Goal: Task Accomplishment & Management: Manage account settings

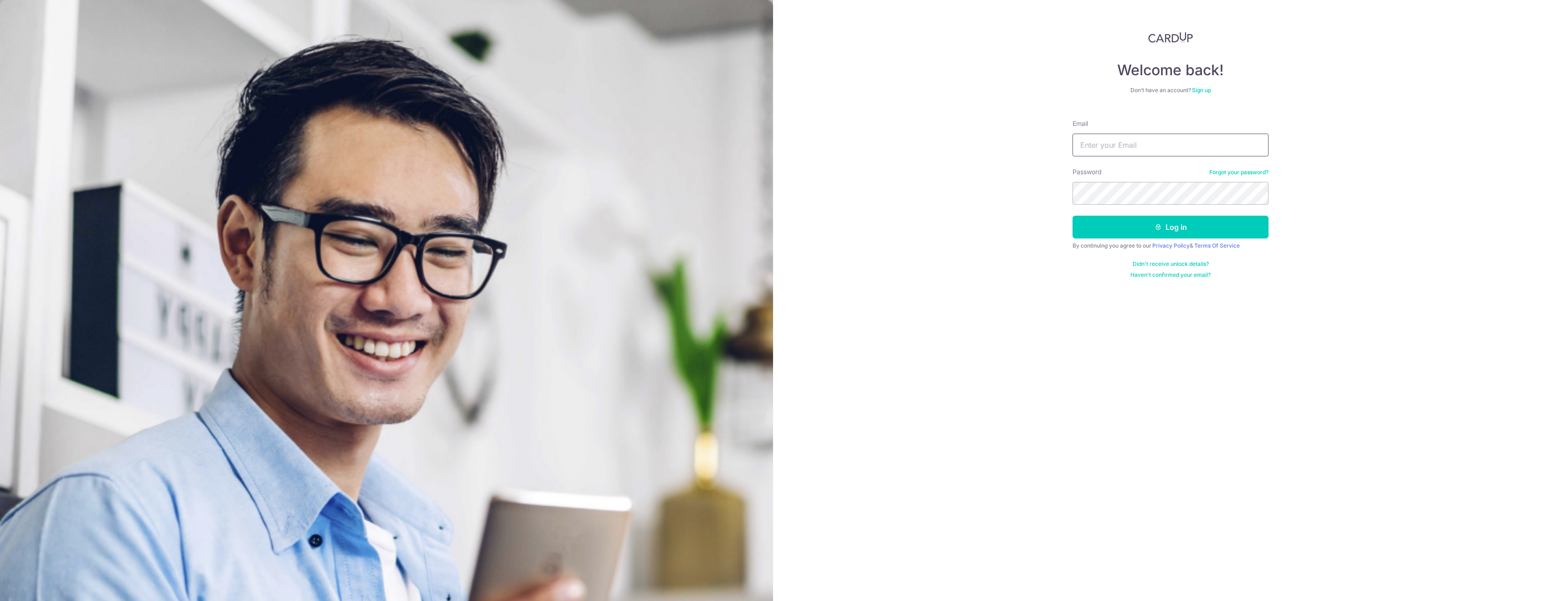
click at [1086, 148] on input "Email" at bounding box center [1170, 145] width 196 height 23
type input "[EMAIL_ADDRESS][DOMAIN_NAME]"
click at [1073, 216] on button "Log in" at bounding box center [1170, 227] width 196 height 23
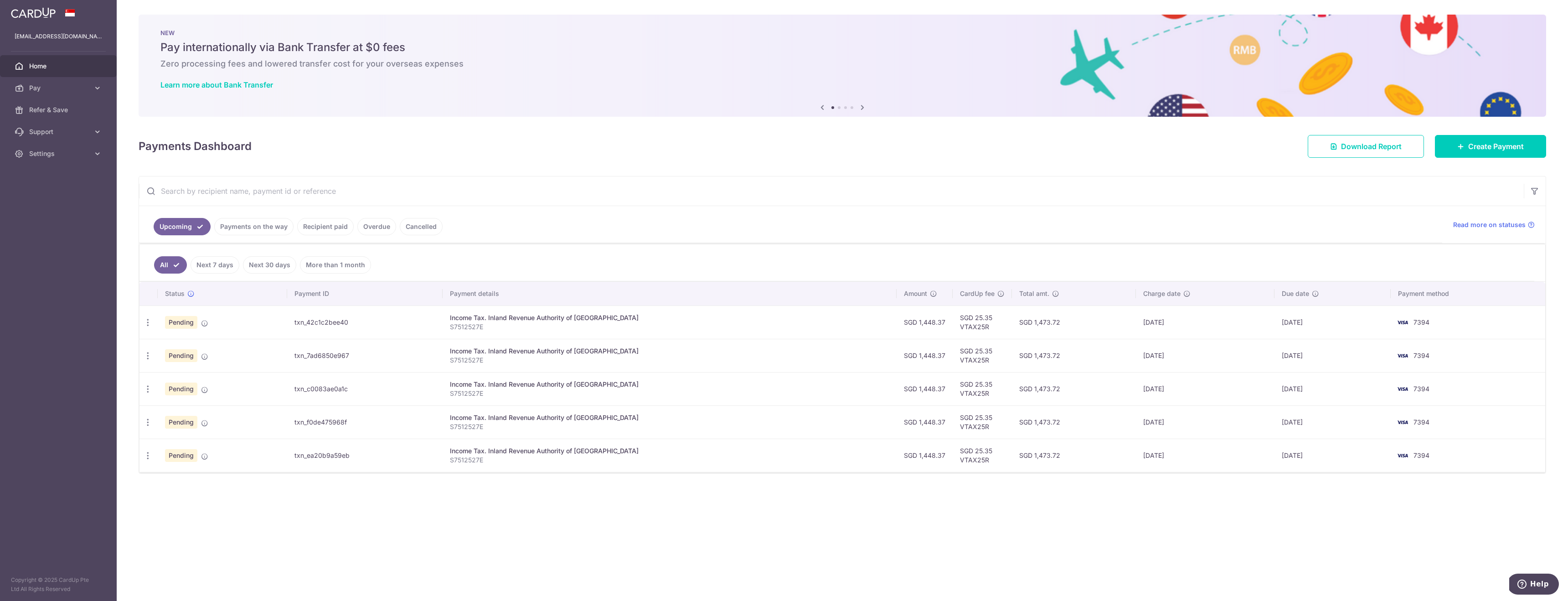
click at [261, 233] on link "Payments on the way" at bounding box center [254, 226] width 79 height 17
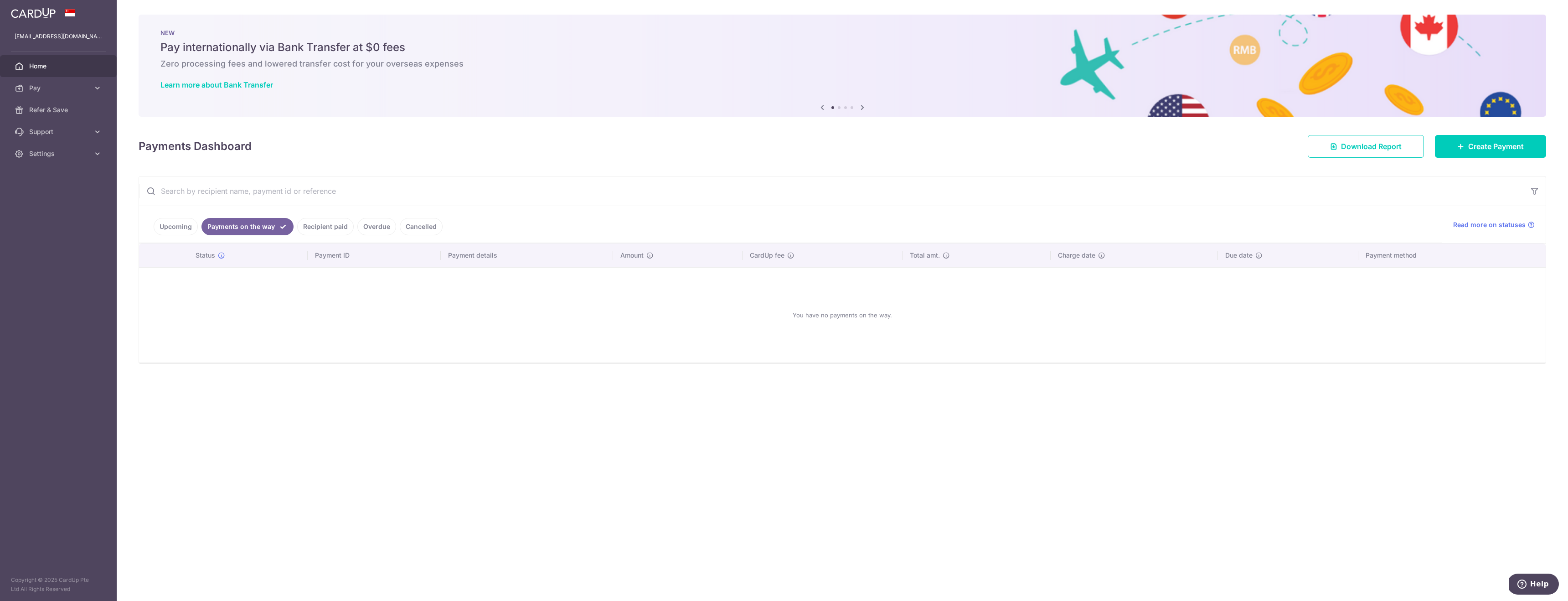
click at [167, 231] on link "Upcoming" at bounding box center [176, 226] width 45 height 17
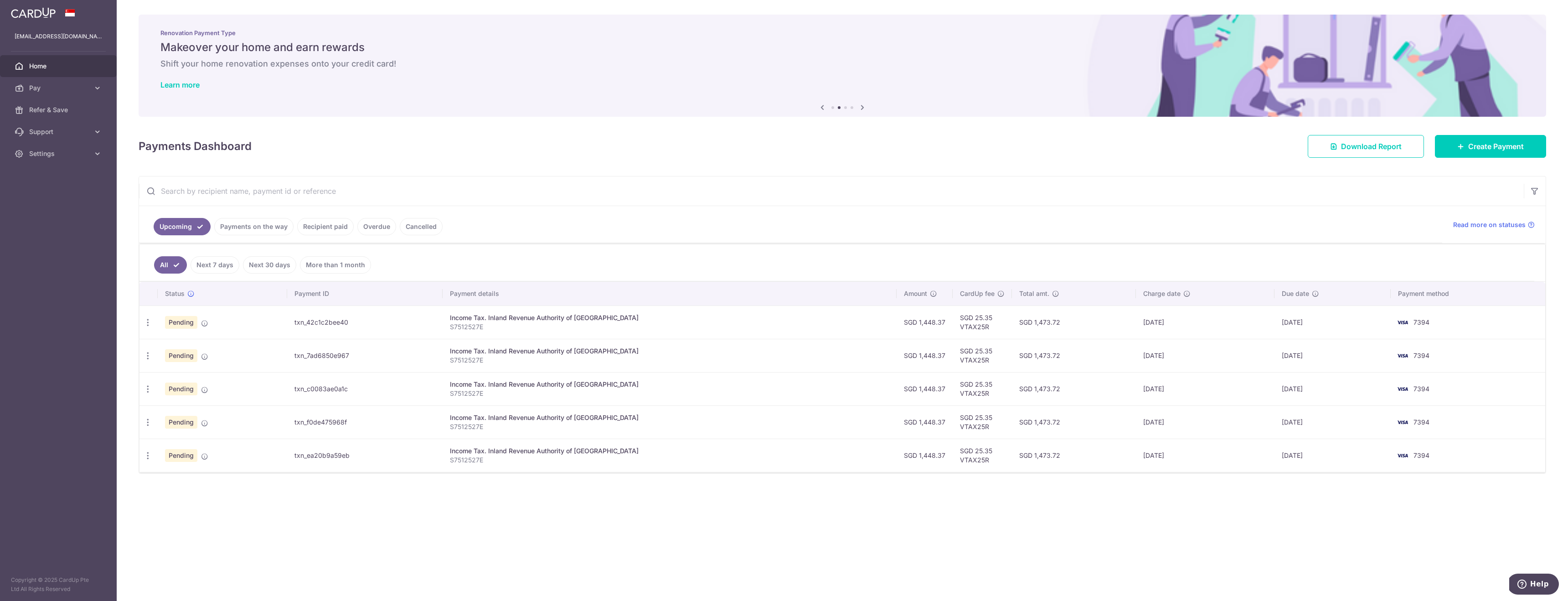
click at [368, 221] on link "Overdue" at bounding box center [377, 226] width 39 height 17
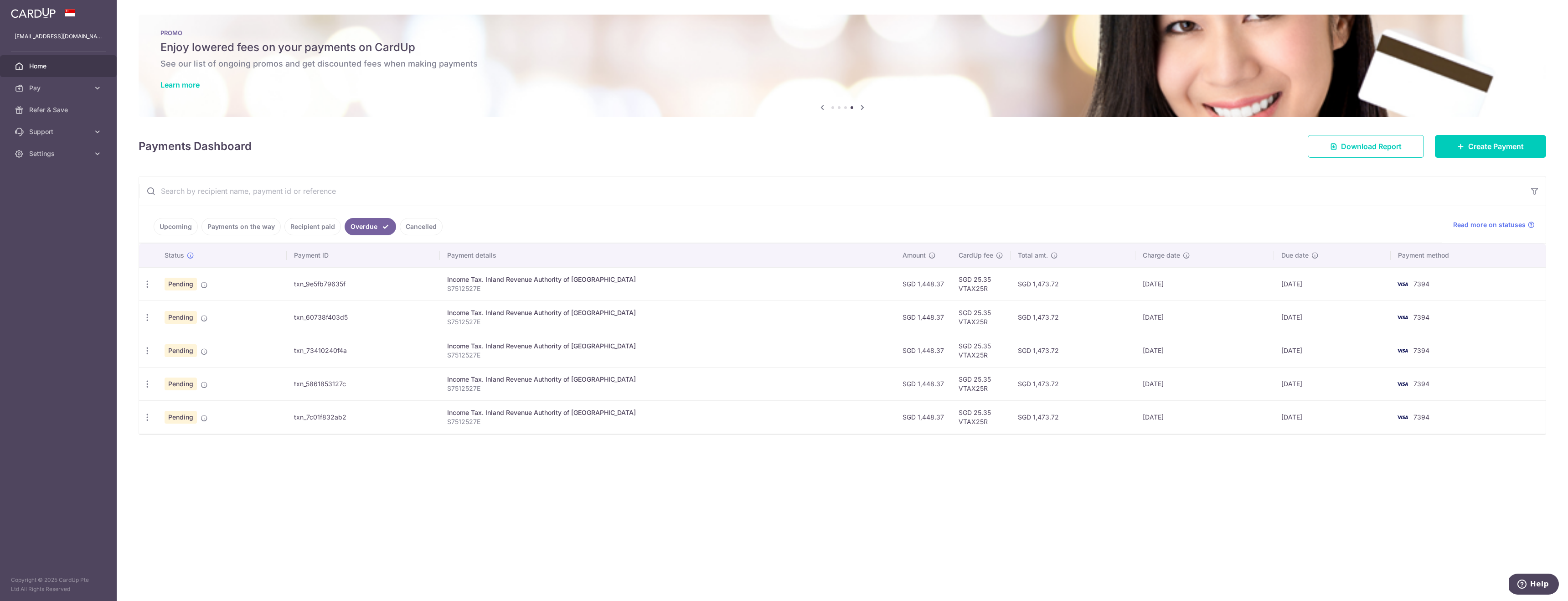
click at [189, 234] on link "Upcoming" at bounding box center [176, 226] width 45 height 17
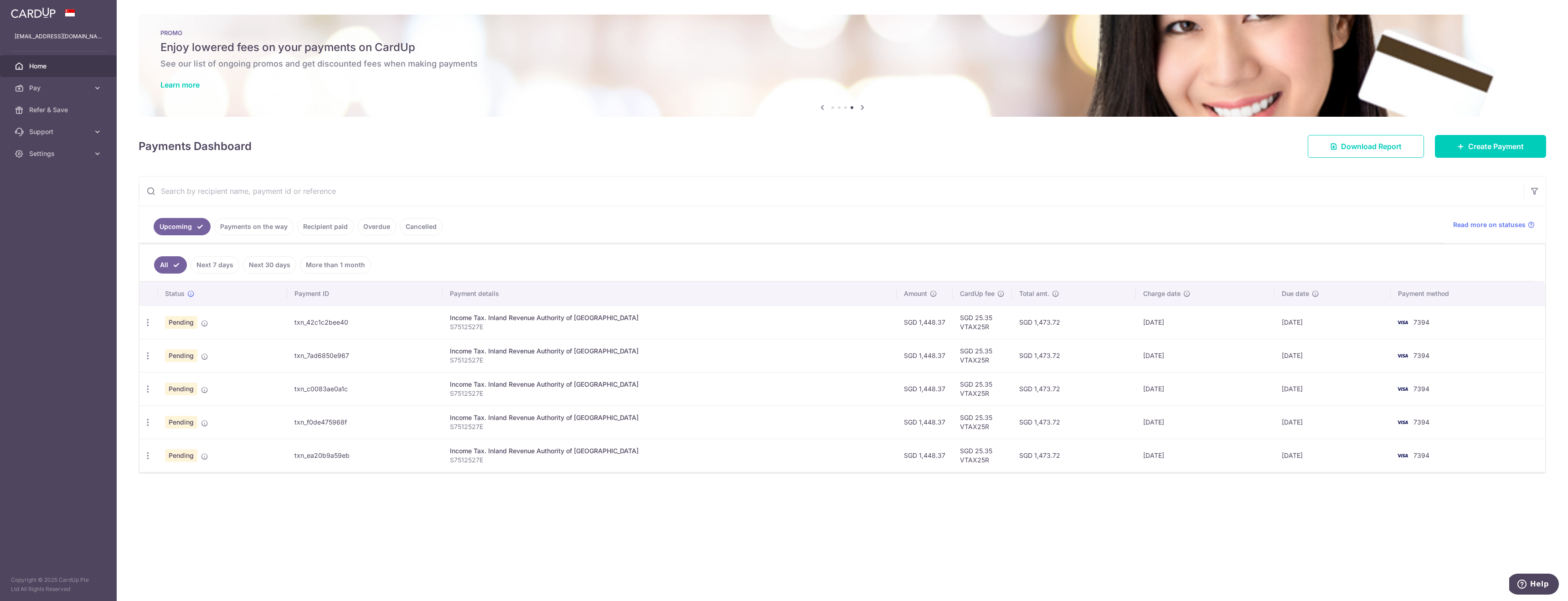
click at [340, 325] on td "txn_42c1c2bee40" at bounding box center [365, 322] width 156 height 33
click at [376, 230] on link "Overdue" at bounding box center [377, 226] width 39 height 17
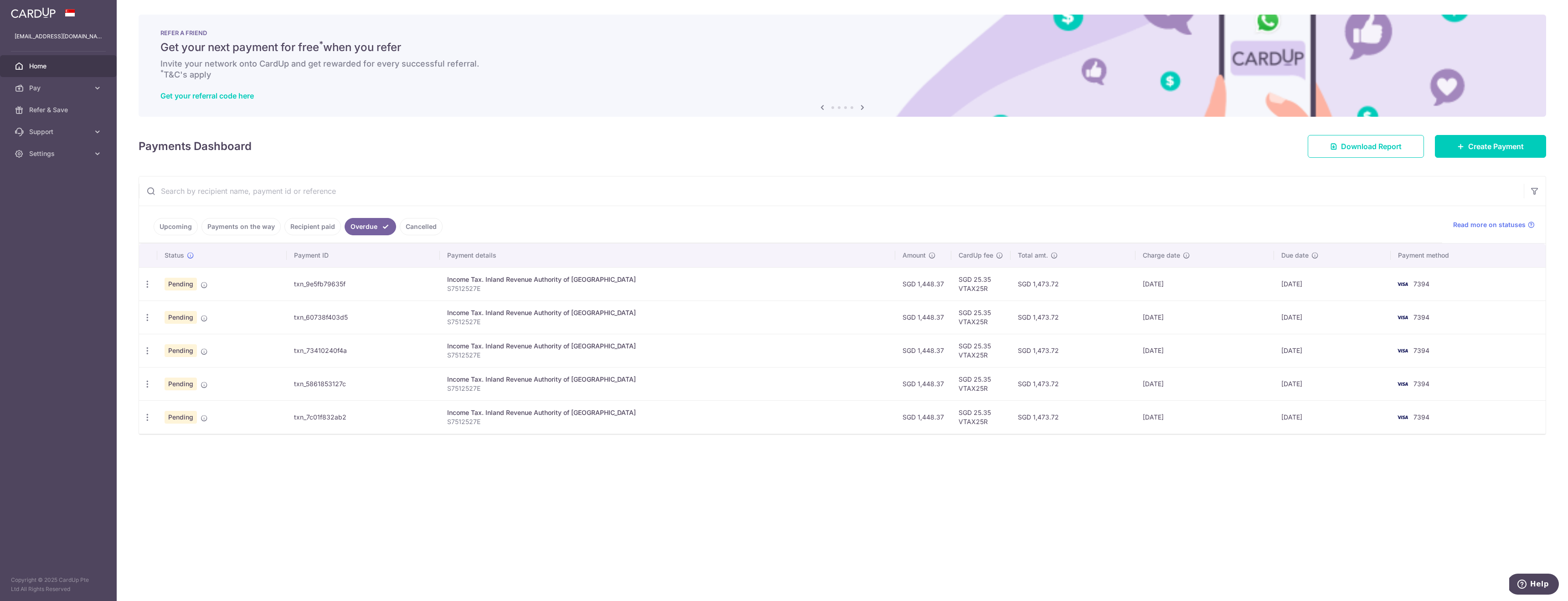
click at [316, 289] on td "txn_9e5fb79635f" at bounding box center [364, 284] width 153 height 33
click at [203, 285] on icon at bounding box center [204, 285] width 7 height 7
click at [205, 284] on icon at bounding box center [204, 285] width 7 height 7
click at [489, 285] on p "S7512527E" at bounding box center [667, 288] width 441 height 9
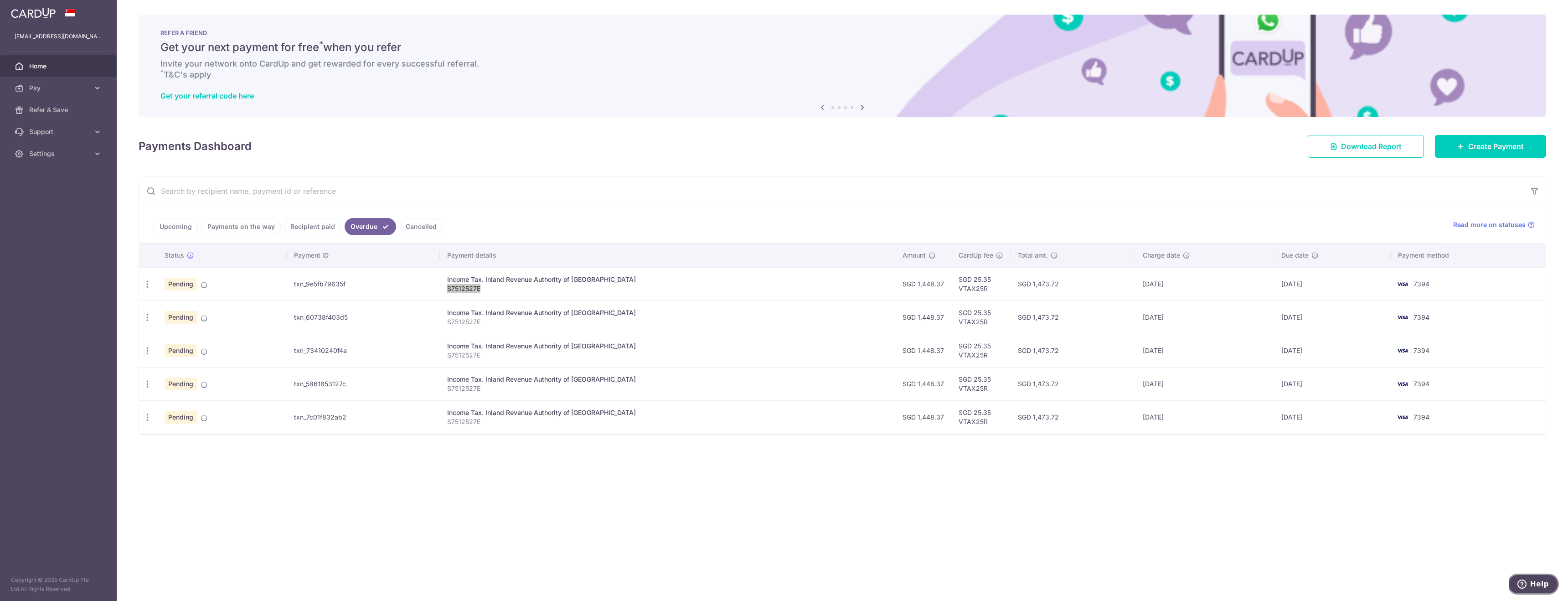
click at [1529, 586] on span "Help" at bounding box center [1524, 584] width 13 height 9
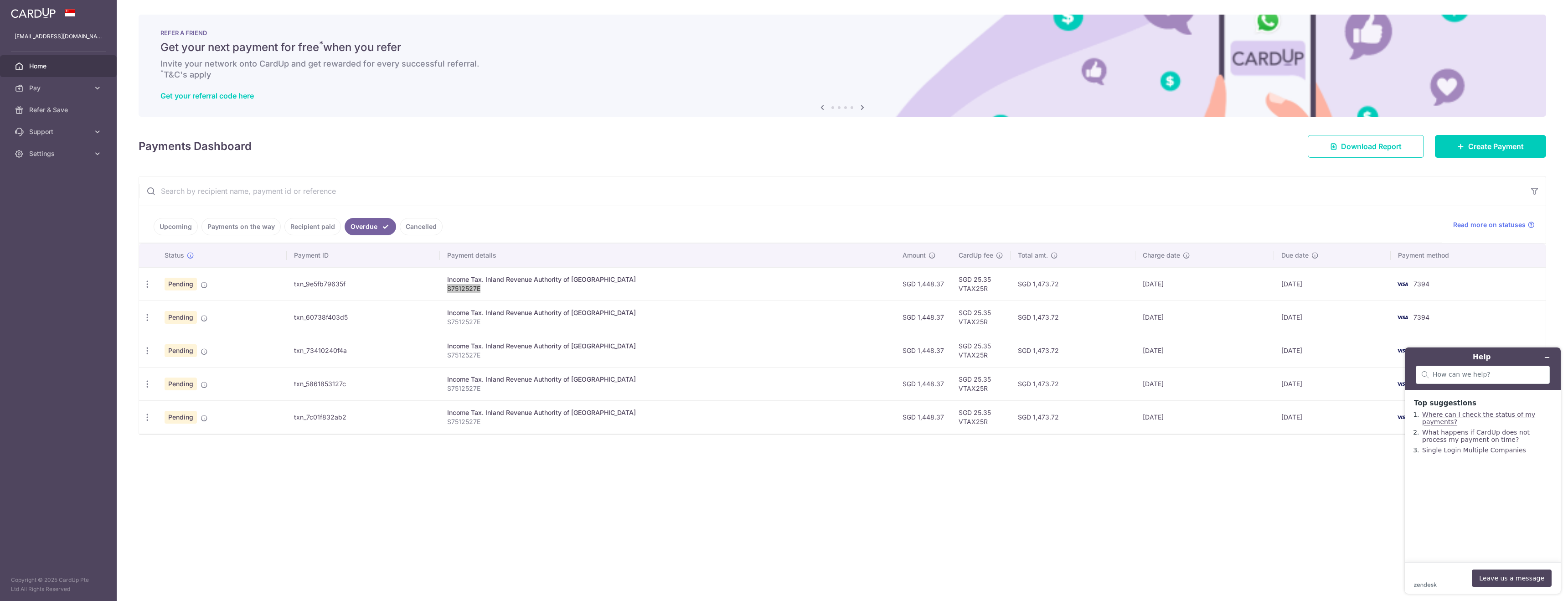
click at [1471, 417] on link "Where can I check the status of my payments?" at bounding box center [1478, 418] width 113 height 15
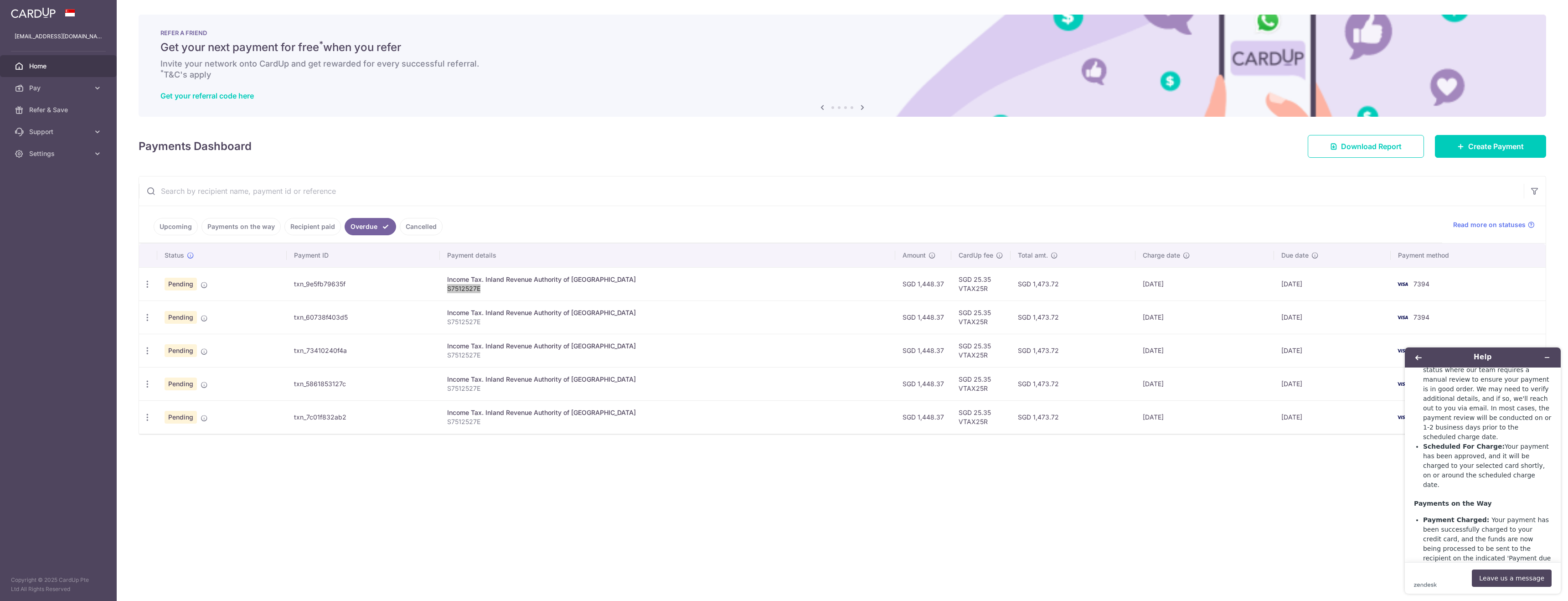
scroll to position [518, 0]
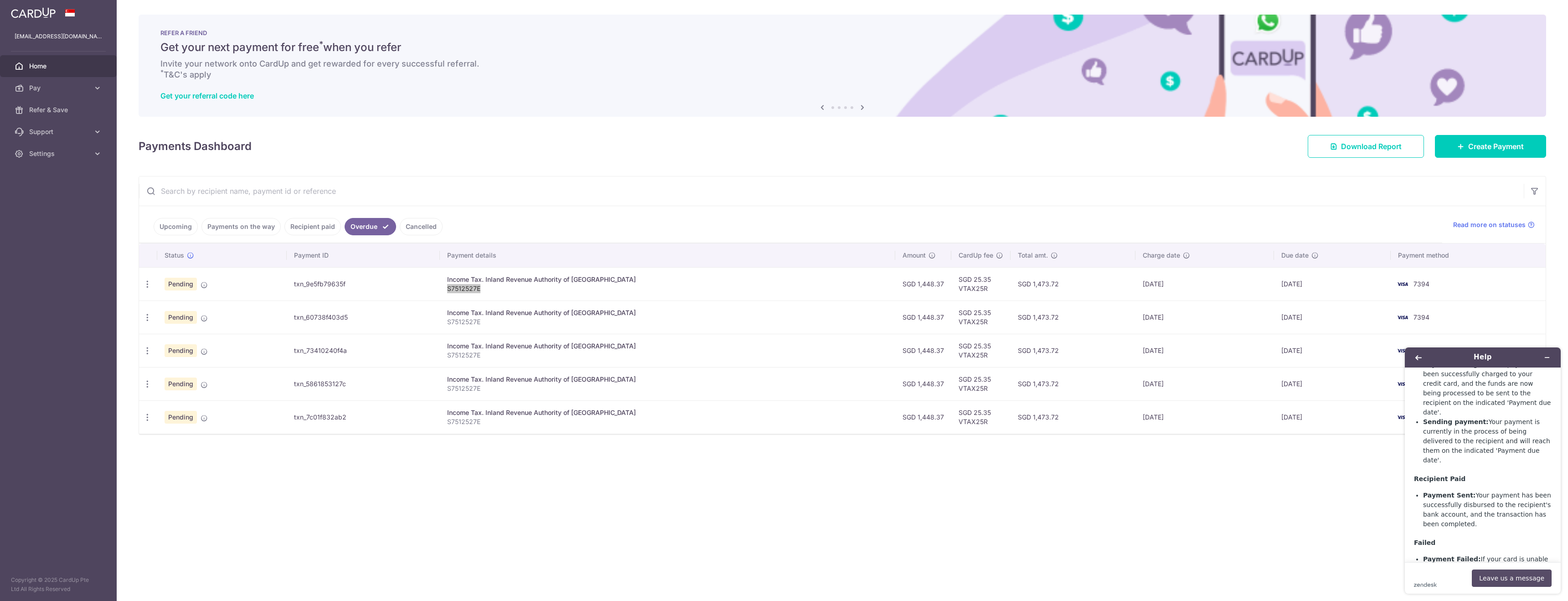
click at [1518, 579] on button "Leave us a message" at bounding box center [1512, 578] width 80 height 17
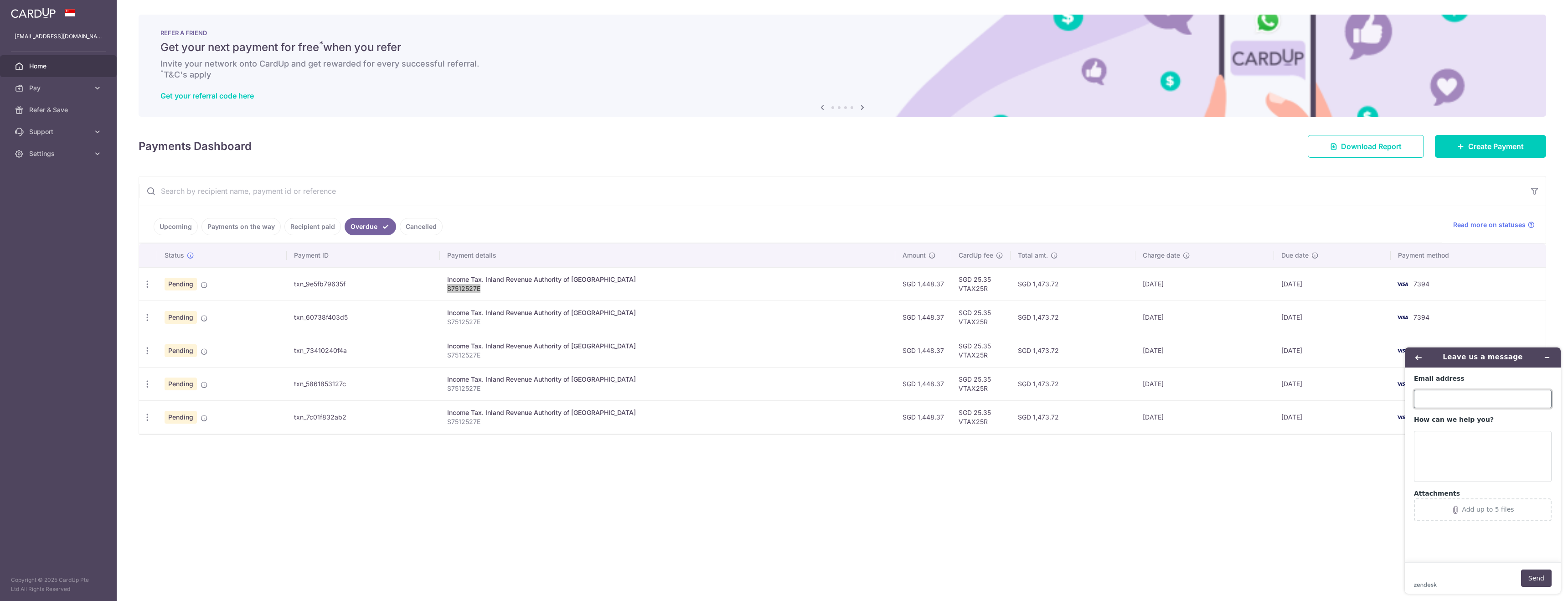
click at [1438, 399] on input "Email address" at bounding box center [1483, 398] width 138 height 18
type input "[EMAIL_ADDRESS][DOMAIN_NAME]"
click at [1455, 453] on textarea "How can we help you?" at bounding box center [1483, 456] width 138 height 51
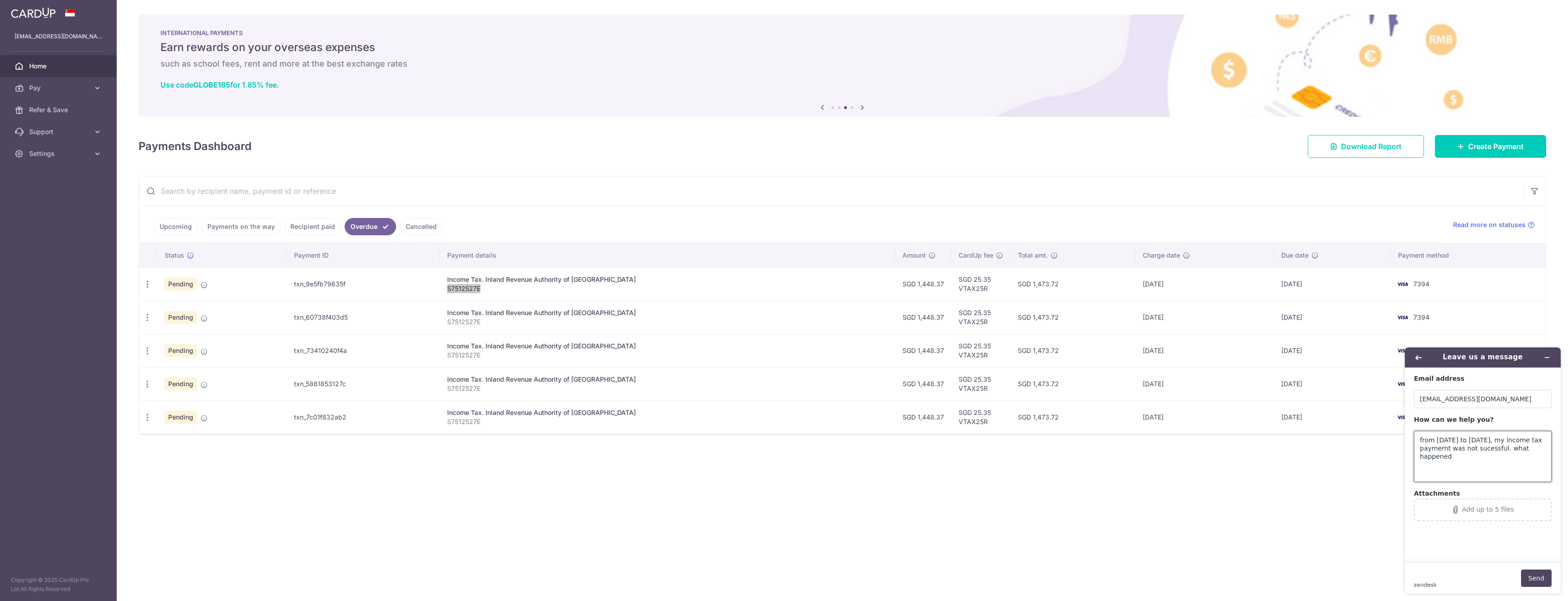
type textarea "from Jun2025 to OCt2025, my income tax paymernt was not sucessful. what happened"
drag, startPoint x: 1503, startPoint y: 360, endPoint x: 1308, endPoint y: 401, distance: 199.3
click at [1398, 401] on html "Leave us a message Email address tankc27@gmail.com How can we help you? from Ju…" at bounding box center [1483, 471] width 171 height 261
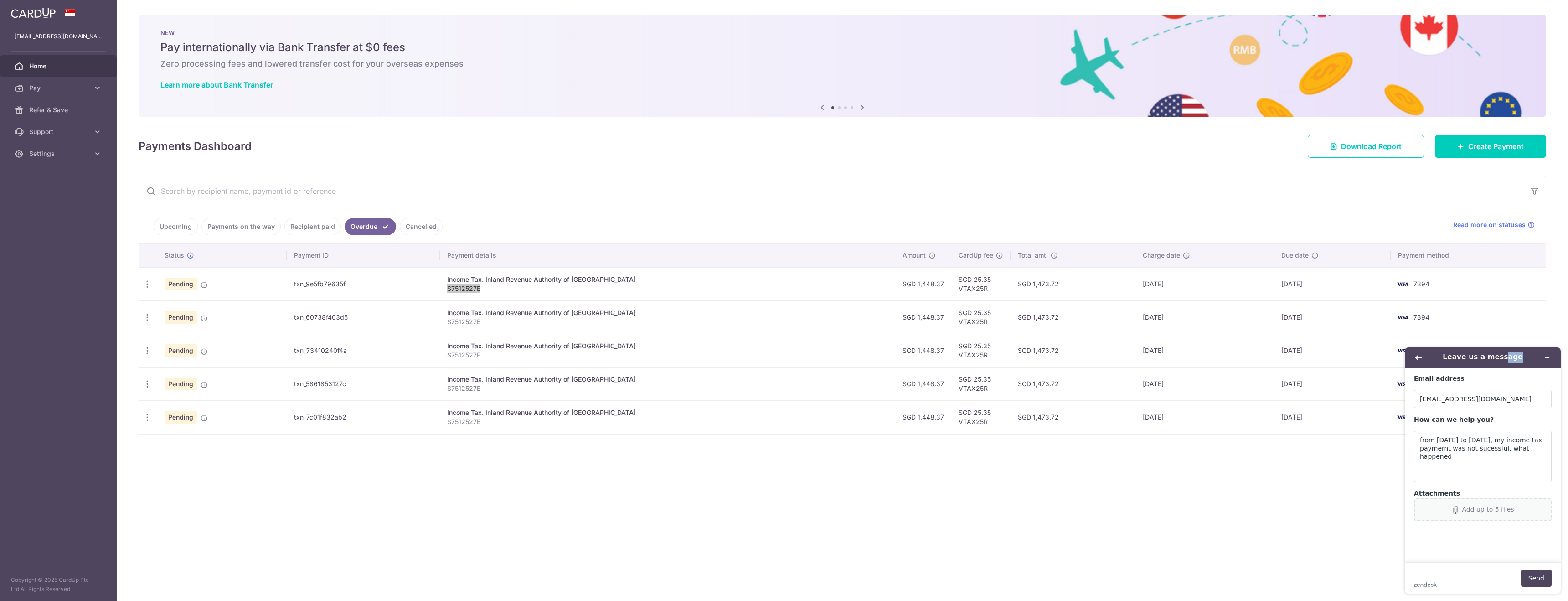
click at [1469, 509] on div "Add up to 5 files" at bounding box center [1488, 509] width 52 height 7
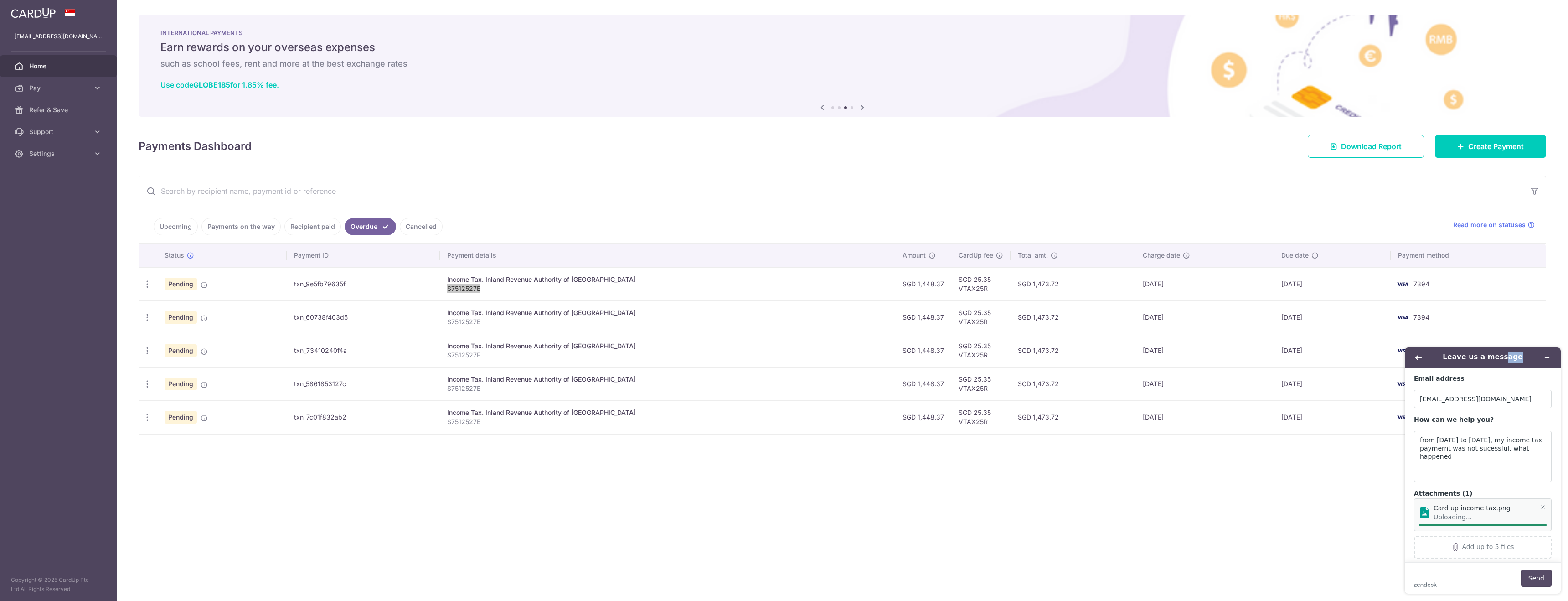
click at [1533, 576] on button "Send" at bounding box center [1536, 578] width 30 height 17
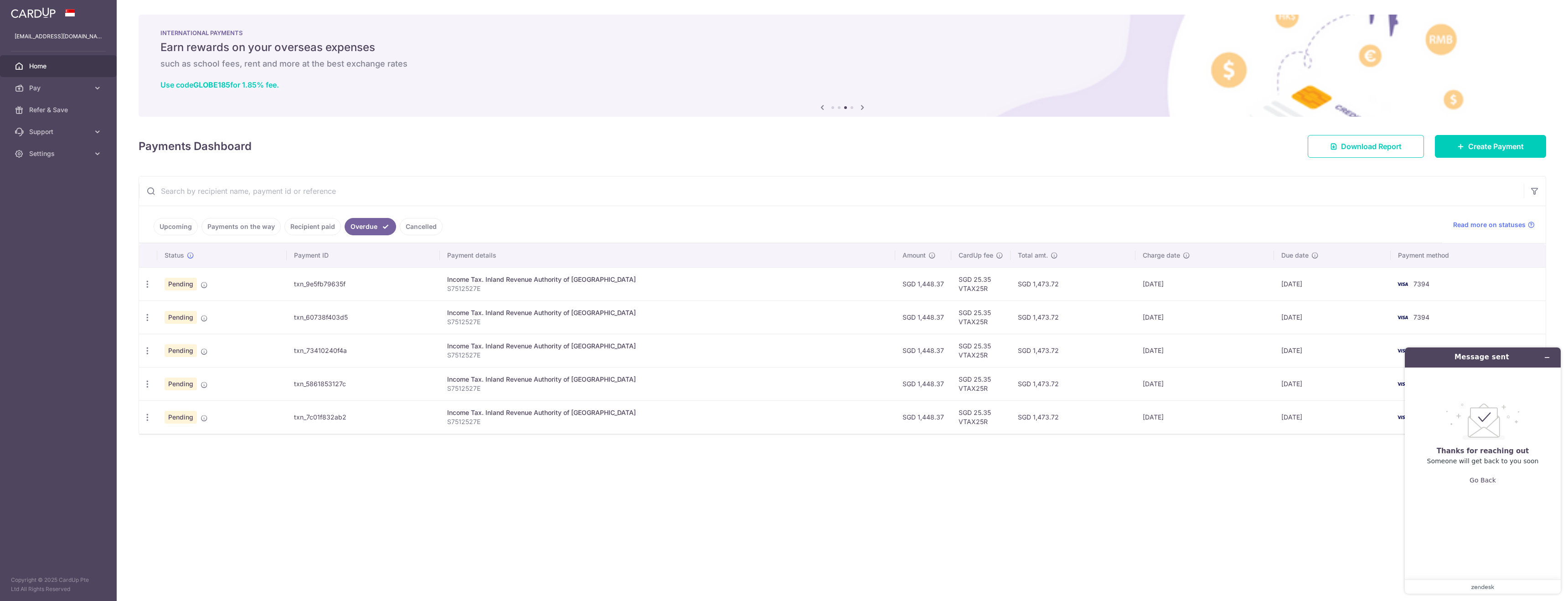
click at [660, 563] on div "× Pause Schedule Pause all future payments in this series Pause just this one p…" at bounding box center [843, 300] width 1452 height 601
click at [183, 241] on ul "Upcoming Payments on the way Recipient paid Overdue Cancelled" at bounding box center [791, 224] width 1303 height 37
click at [184, 232] on link "Upcoming" at bounding box center [176, 226] width 45 height 17
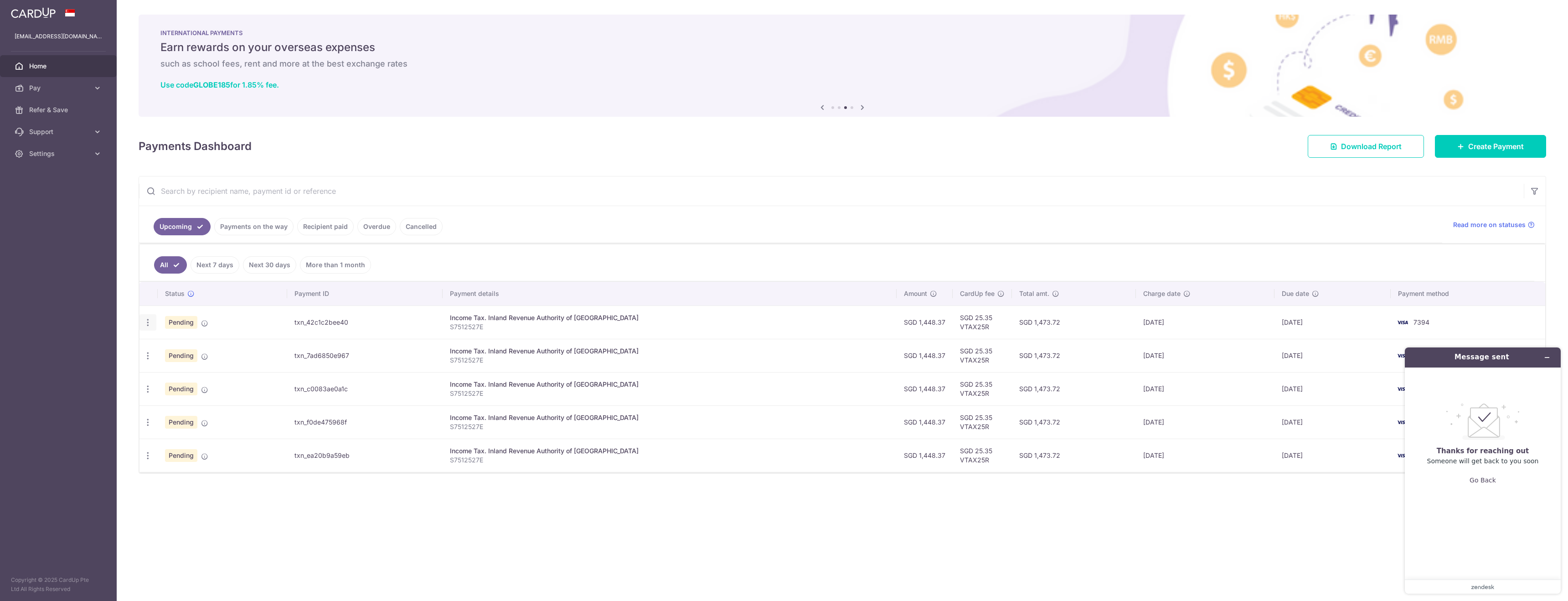
click at [148, 323] on icon "button" at bounding box center [148, 322] width 9 height 9
click at [190, 351] on span "Update payment" at bounding box center [197, 347] width 62 height 11
radio input "true"
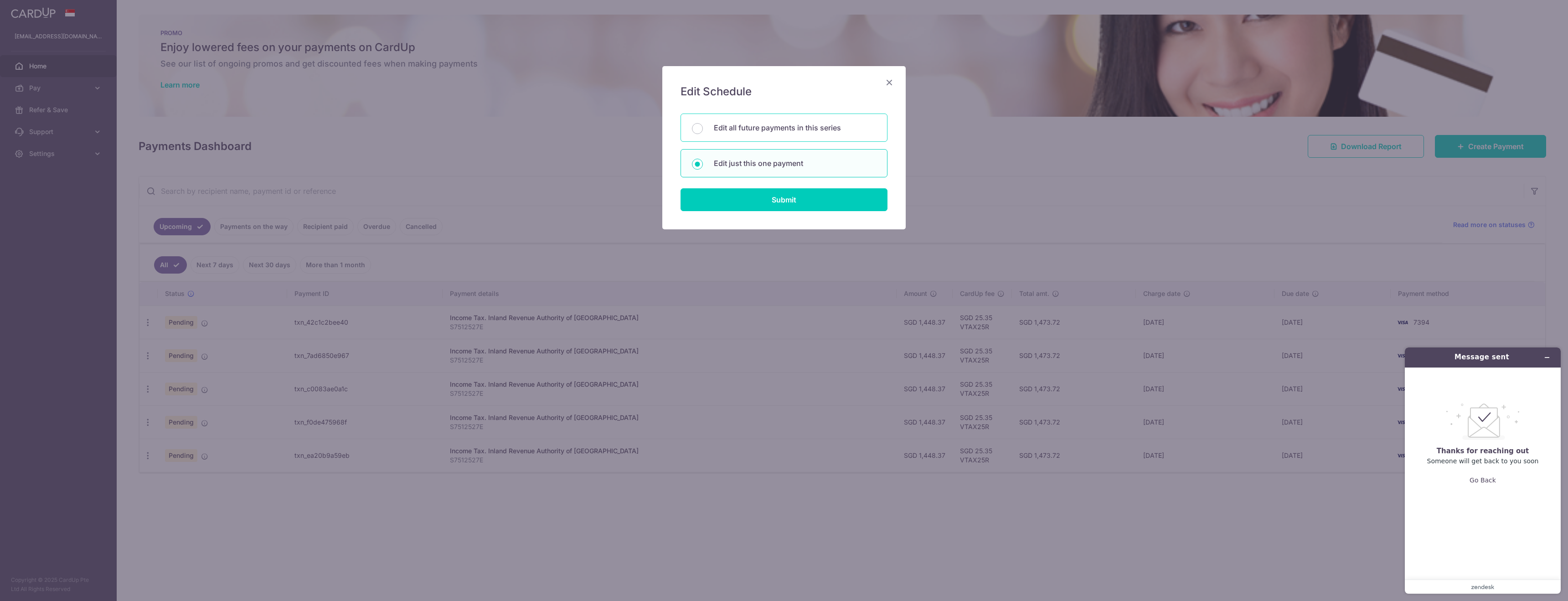
click at [704, 127] on div "Edit all future payments in this series" at bounding box center [784, 128] width 207 height 28
radio input "true"
click at [741, 198] on input "Submit" at bounding box center [784, 200] width 207 height 23
radio input "true"
type input "1,448.37"
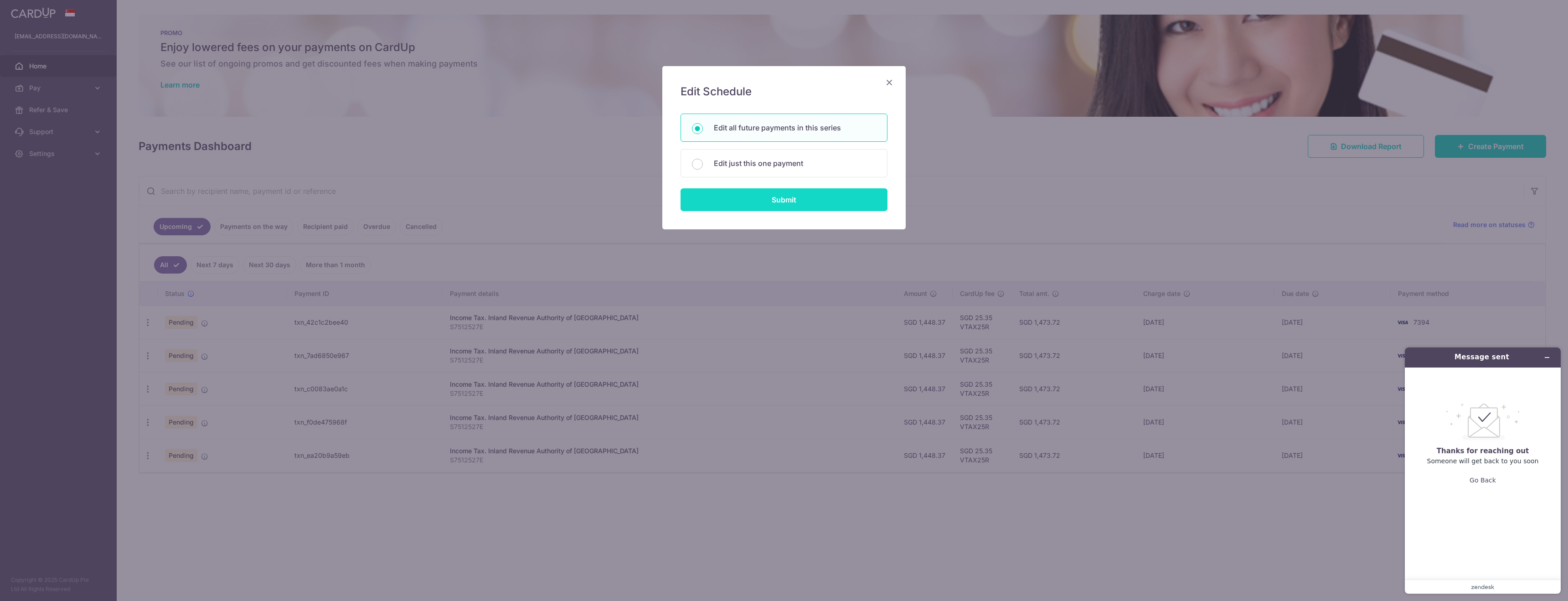
type input "S7512527E"
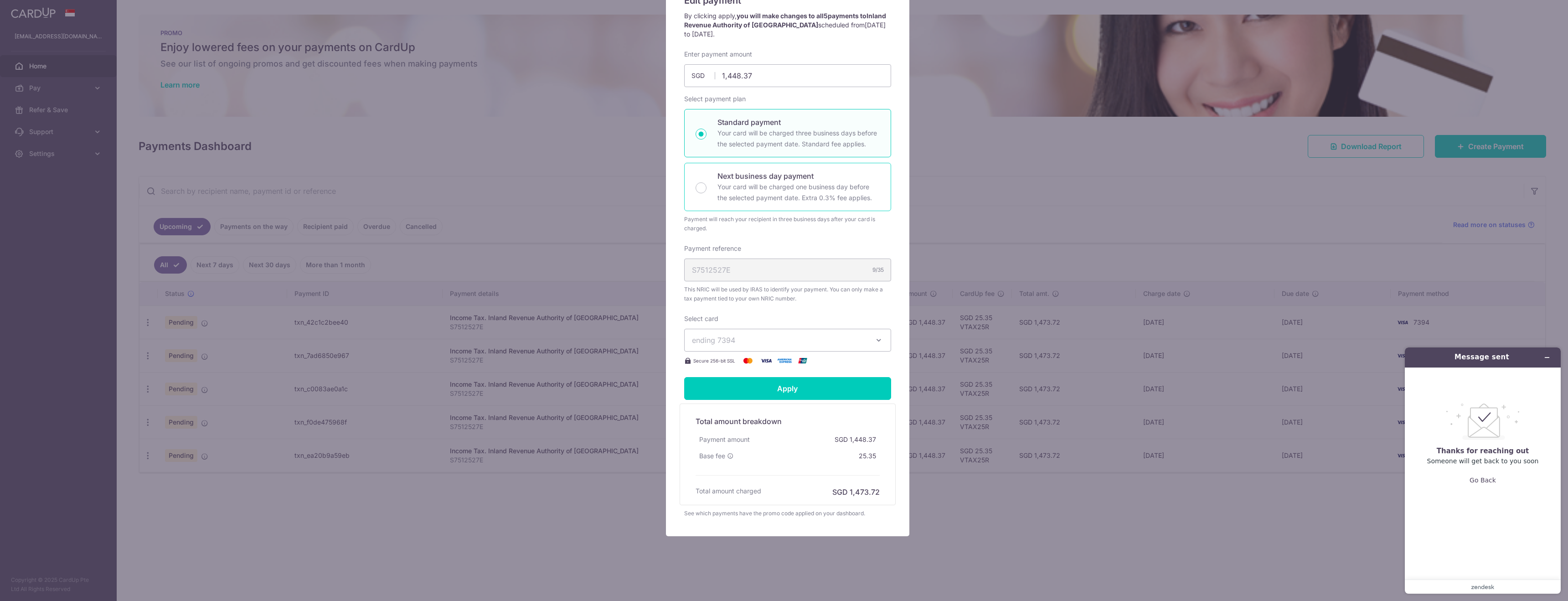
scroll to position [91, 0]
click at [825, 342] on span "ending 7394" at bounding box center [779, 341] width 175 height 11
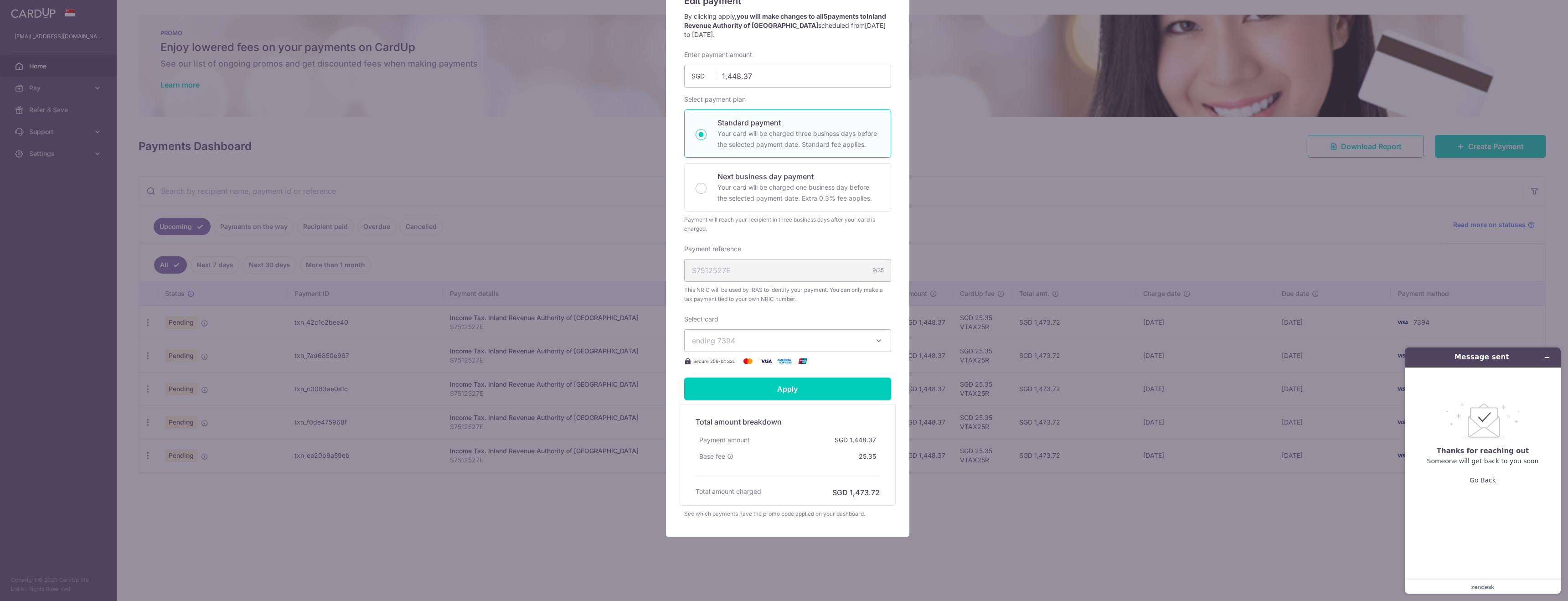
click at [529, 257] on div "Edit payment By clicking apply, you will make changes to all 5 payments to Inla…" at bounding box center [784, 300] width 1568 height 601
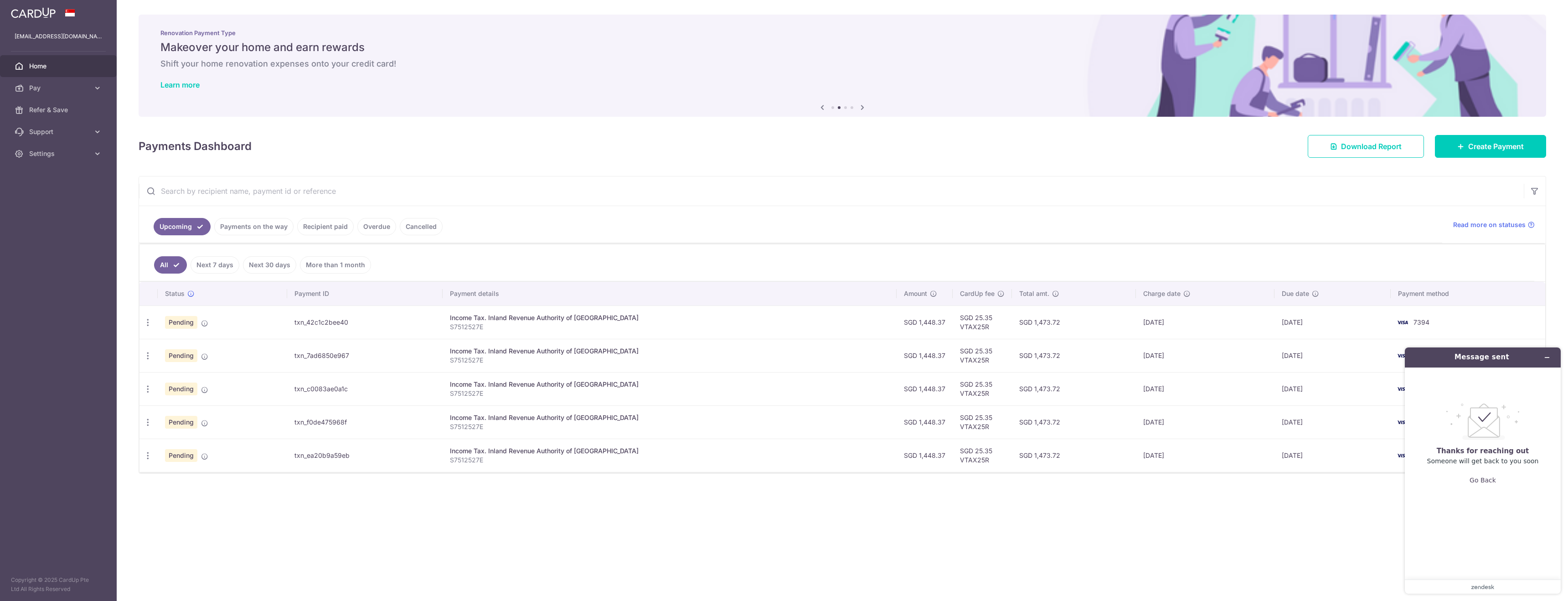
click at [190, 225] on link "Upcoming" at bounding box center [182, 226] width 57 height 17
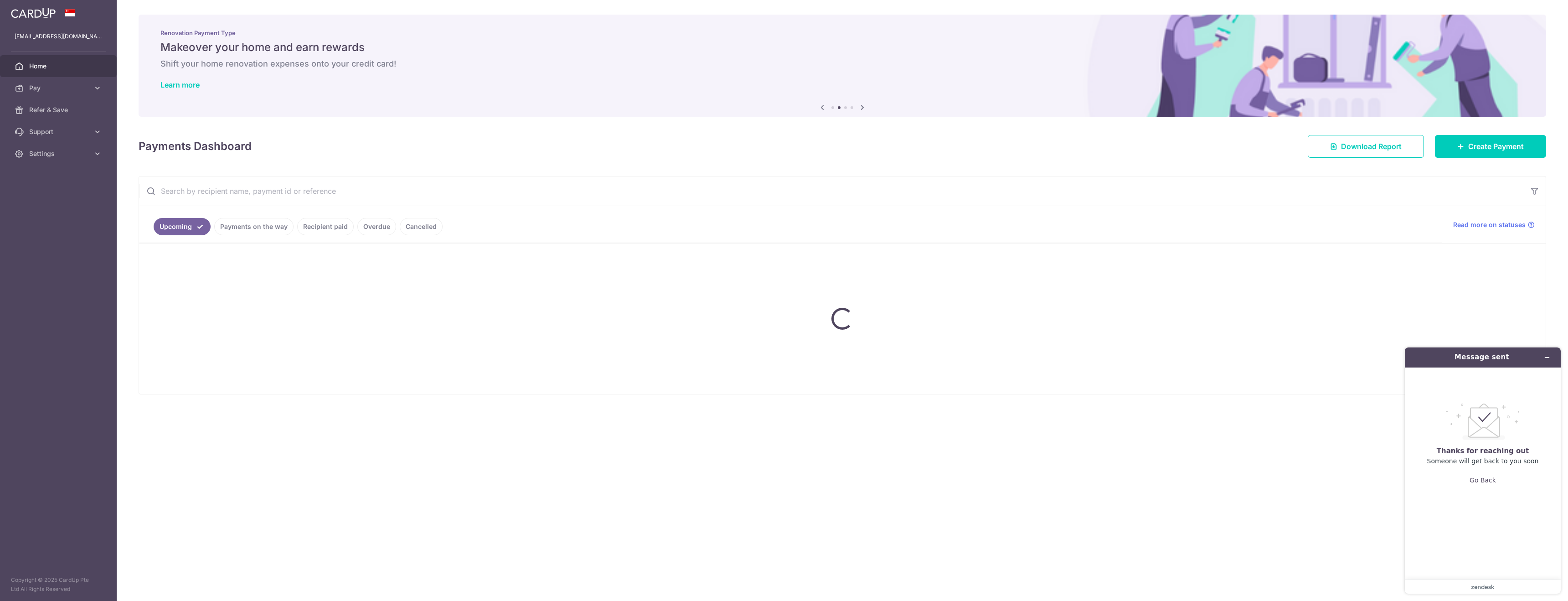
click at [190, 225] on link "Upcoming" at bounding box center [182, 226] width 57 height 17
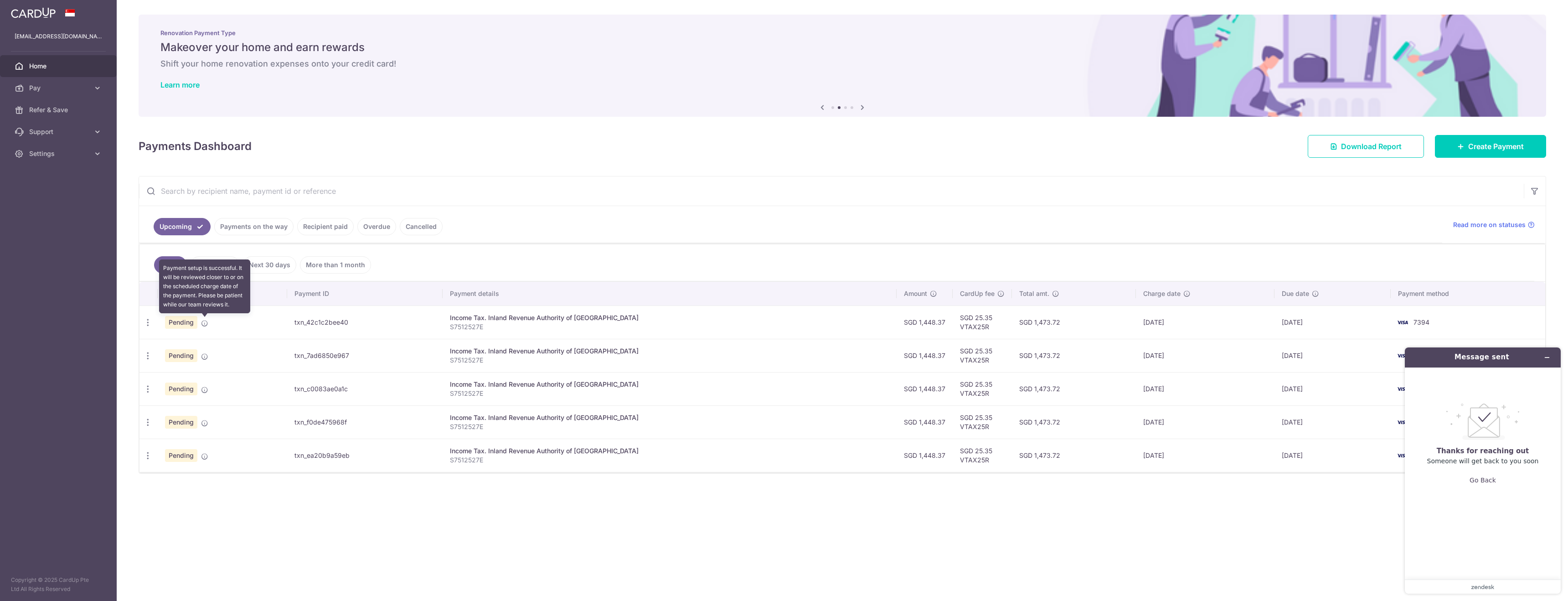
click at [201, 322] on icon at bounding box center [205, 323] width 7 height 7
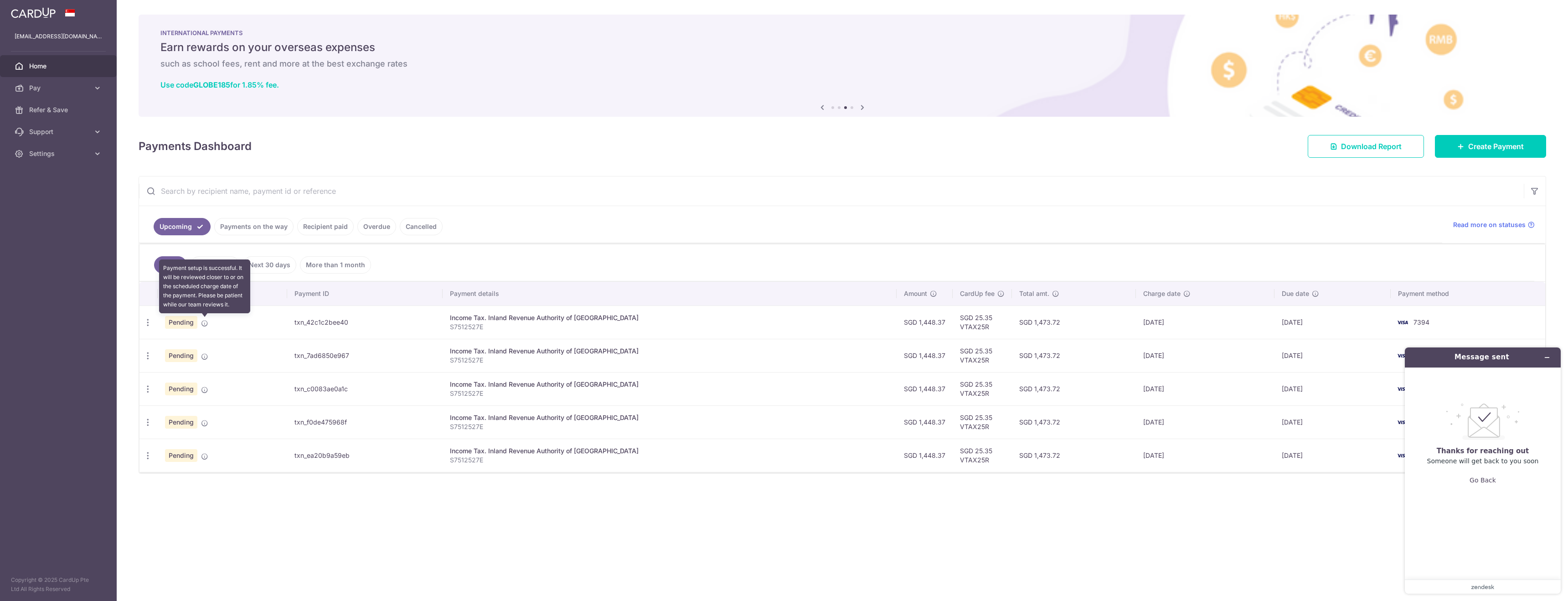
click at [206, 323] on icon at bounding box center [205, 323] width 7 height 7
click at [147, 323] on icon "button" at bounding box center [148, 322] width 9 height 9
click at [193, 373] on span "Cancel payment" at bounding box center [196, 370] width 61 height 11
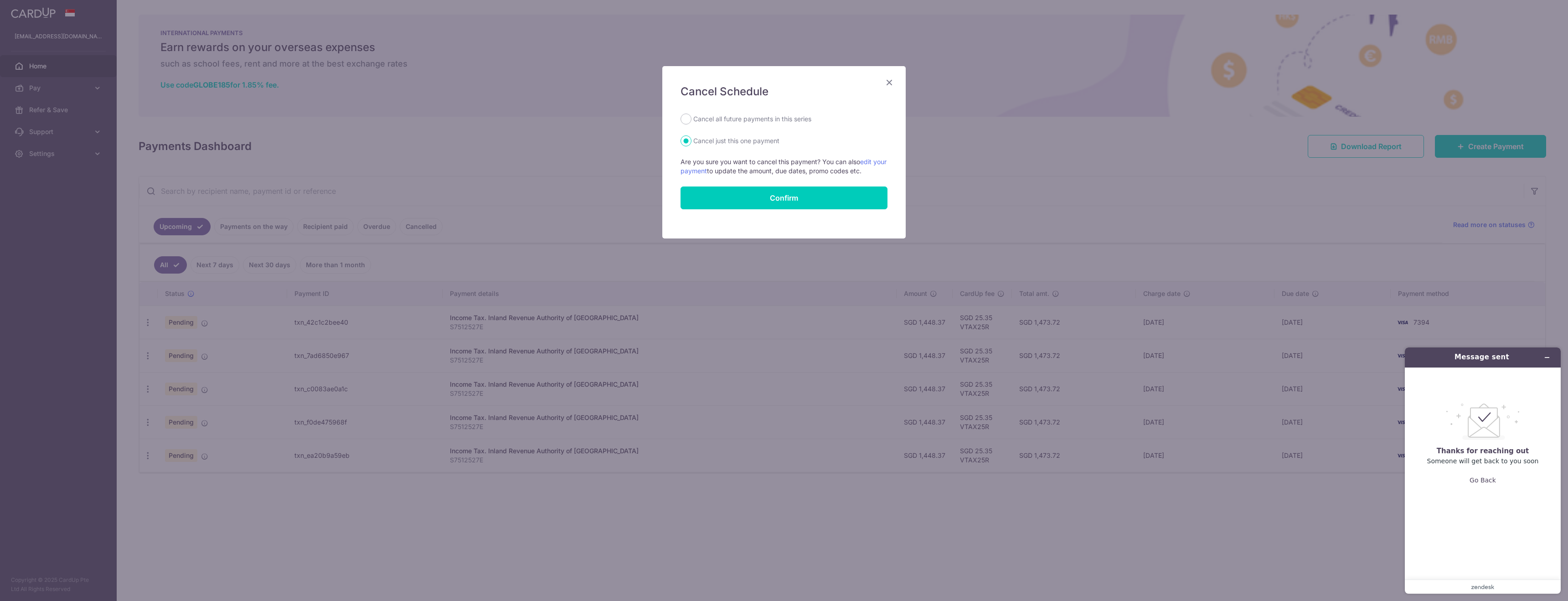
click at [696, 118] on label "Cancel all future payments in this series" at bounding box center [752, 119] width 118 height 11
click at [692, 118] on input "Cancel all future payments in this series" at bounding box center [686, 119] width 11 height 11
radio input "true"
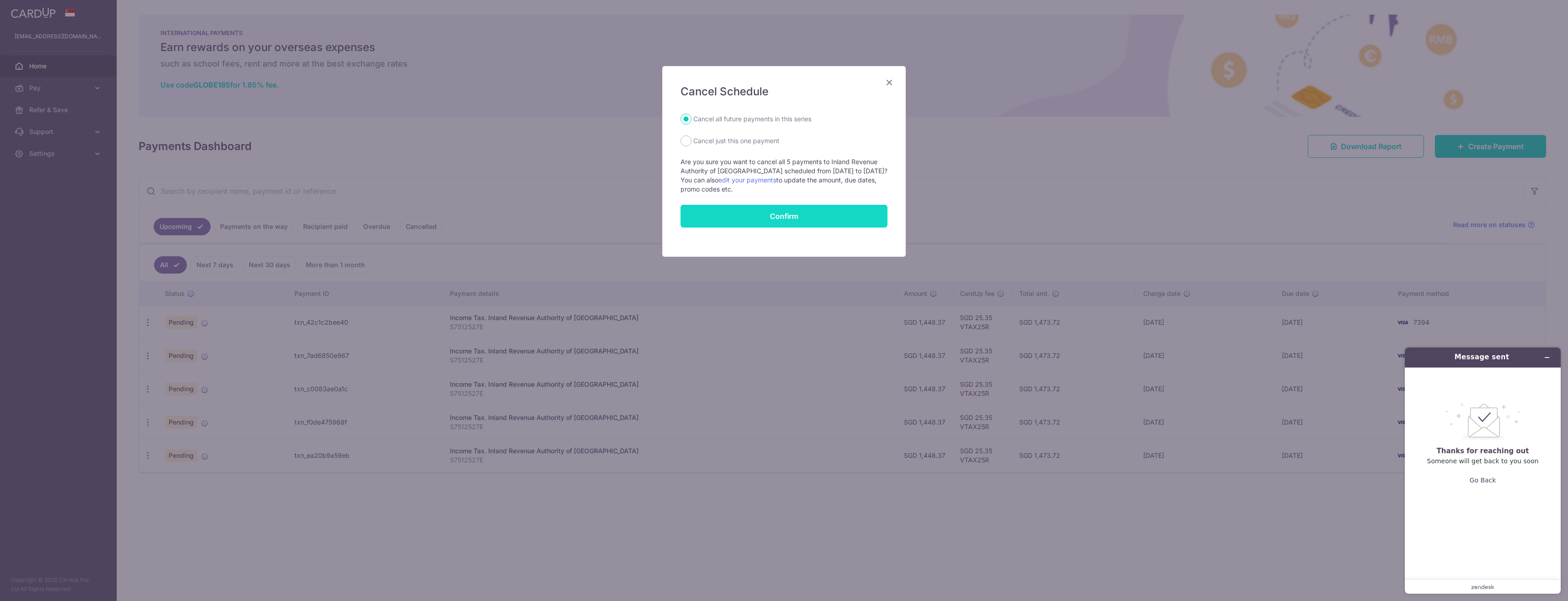
click at [737, 208] on button "Confirm" at bounding box center [784, 216] width 207 height 23
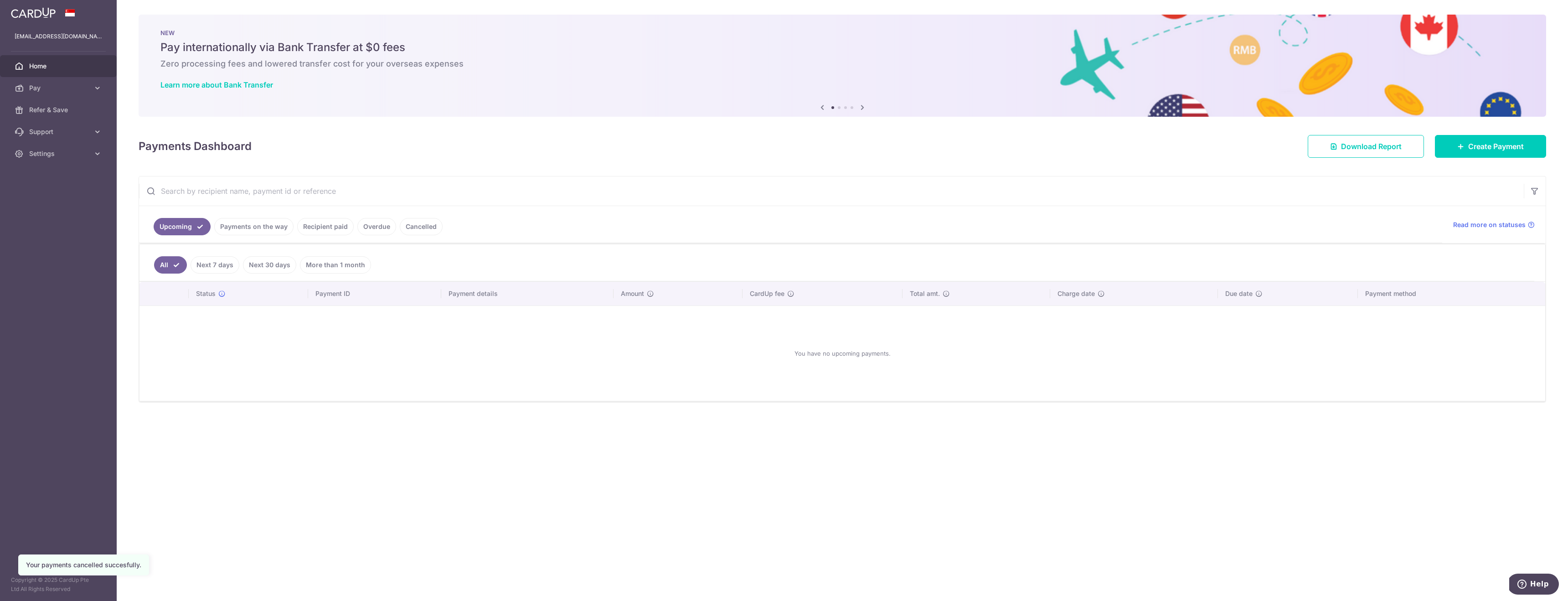
click at [322, 232] on link "Recipient paid" at bounding box center [325, 226] width 56 height 17
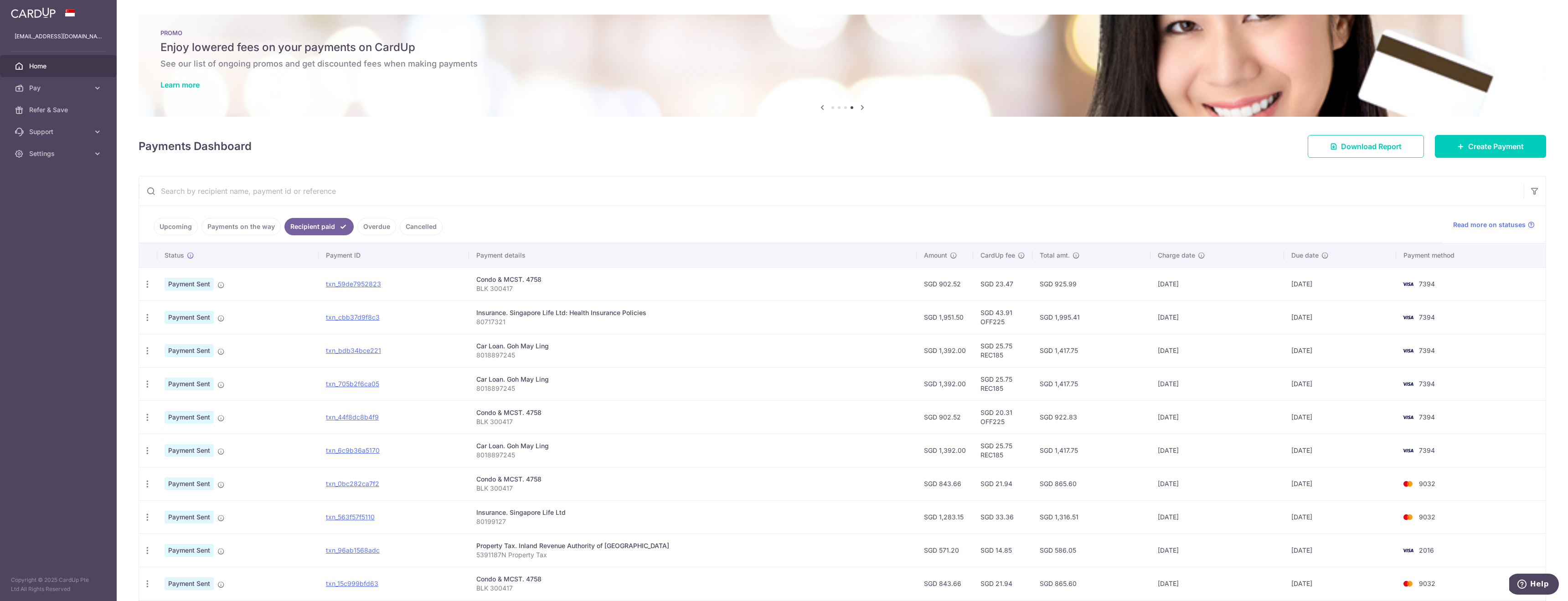
click at [168, 221] on link "Upcoming" at bounding box center [176, 226] width 45 height 17
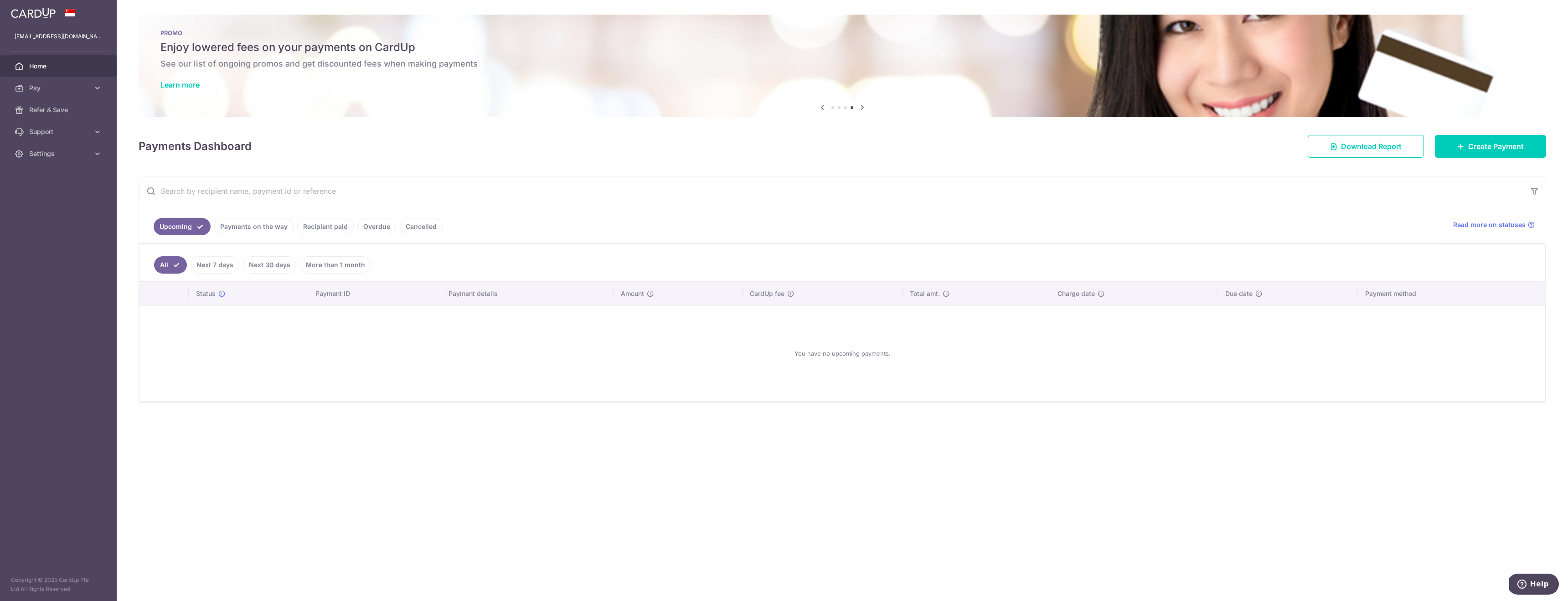
click at [339, 227] on link "Recipient paid" at bounding box center [325, 226] width 56 height 17
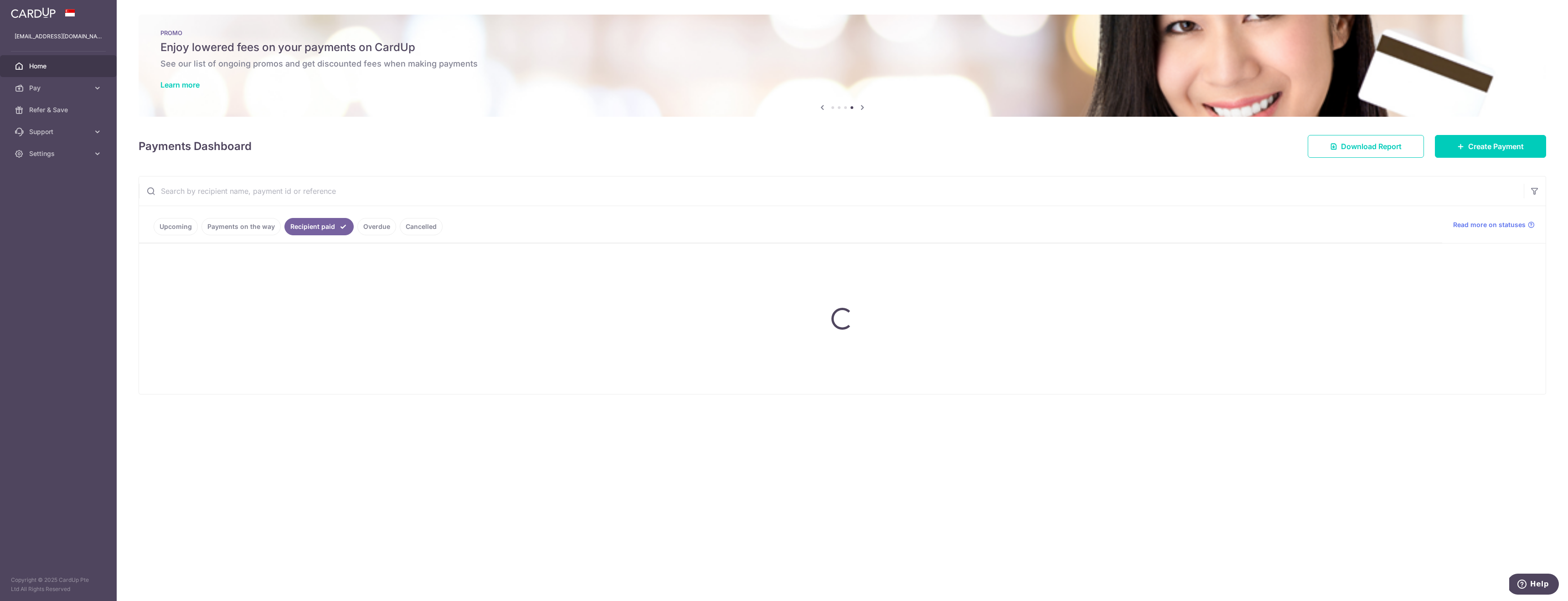
click at [376, 225] on ul "Upcoming Payments on the way Recipient paid Overdue Cancelled" at bounding box center [791, 224] width 1303 height 37
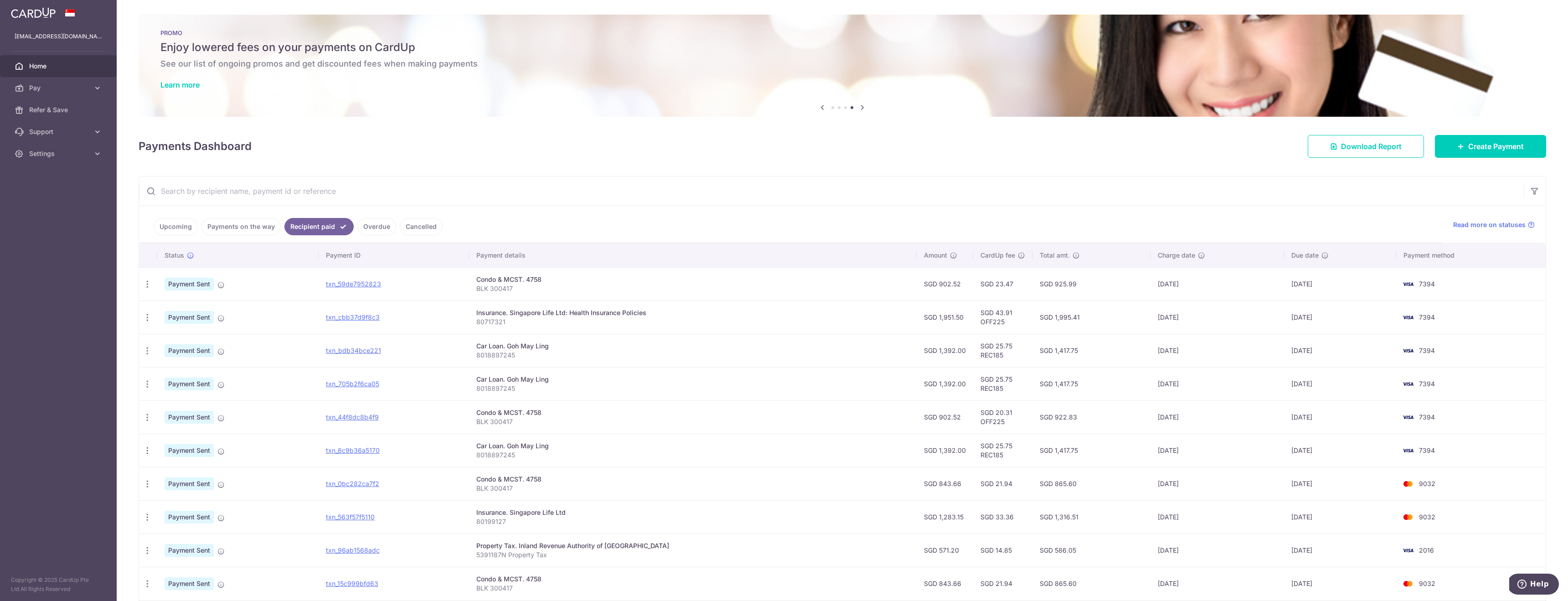
click at [378, 227] on link "Overdue" at bounding box center [377, 226] width 39 height 17
